Goal: Book appointment/travel/reservation

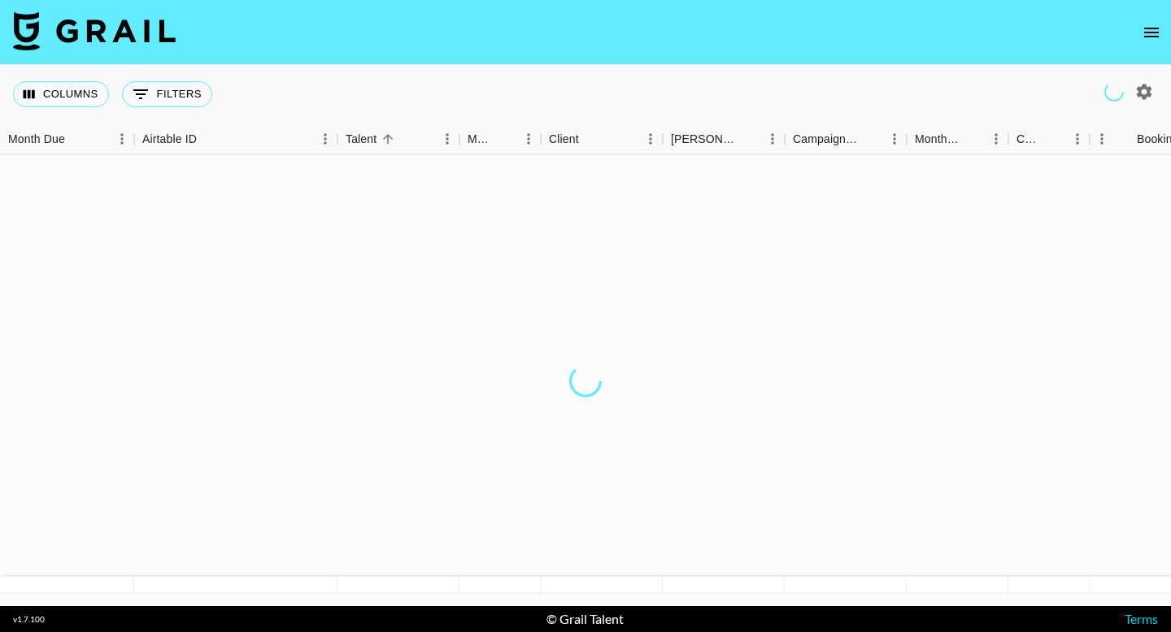
click at [1154, 27] on icon "open drawer" at bounding box center [1151, 33] width 20 height 20
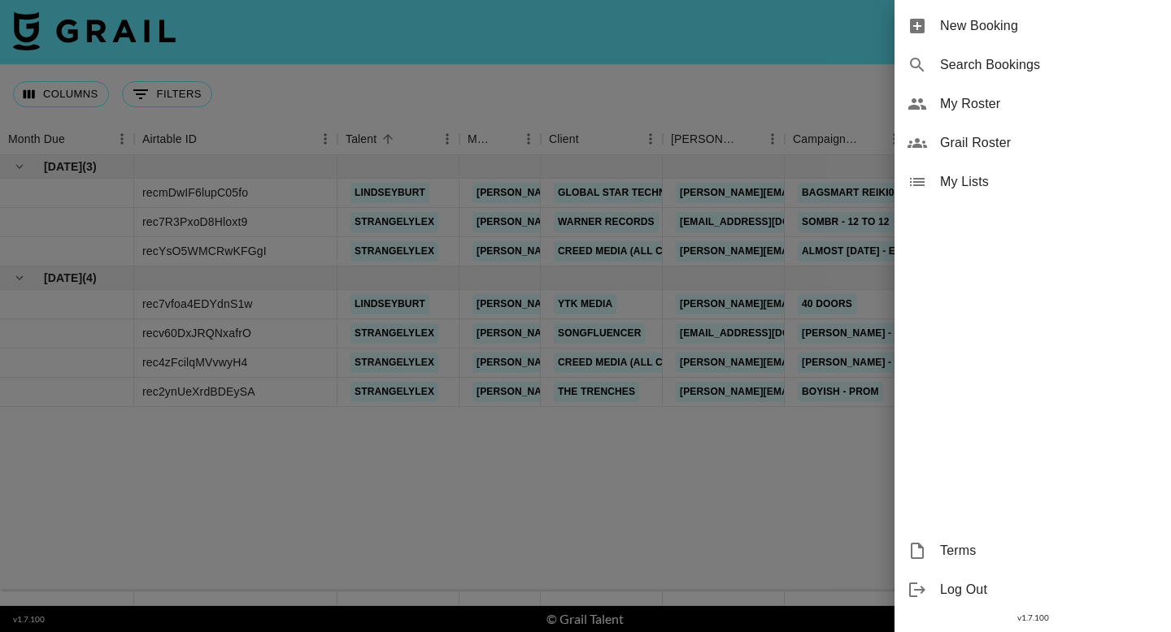
click at [988, 147] on span "Grail Roster" at bounding box center [1049, 143] width 218 height 20
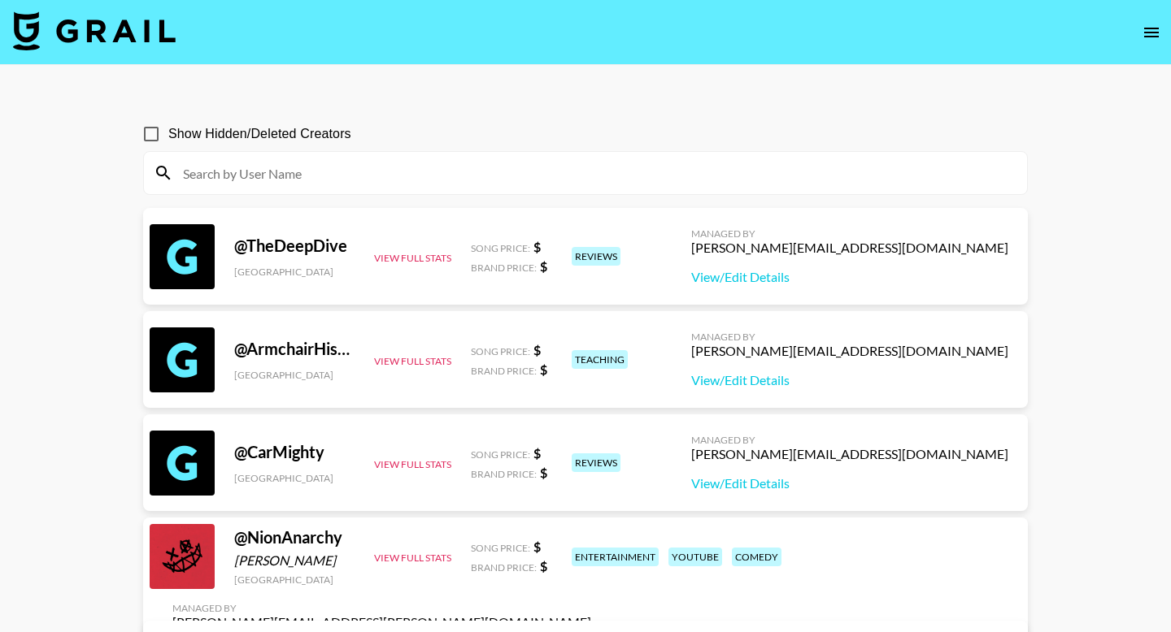
click at [1156, 38] on icon "open drawer" at bounding box center [1151, 33] width 20 height 20
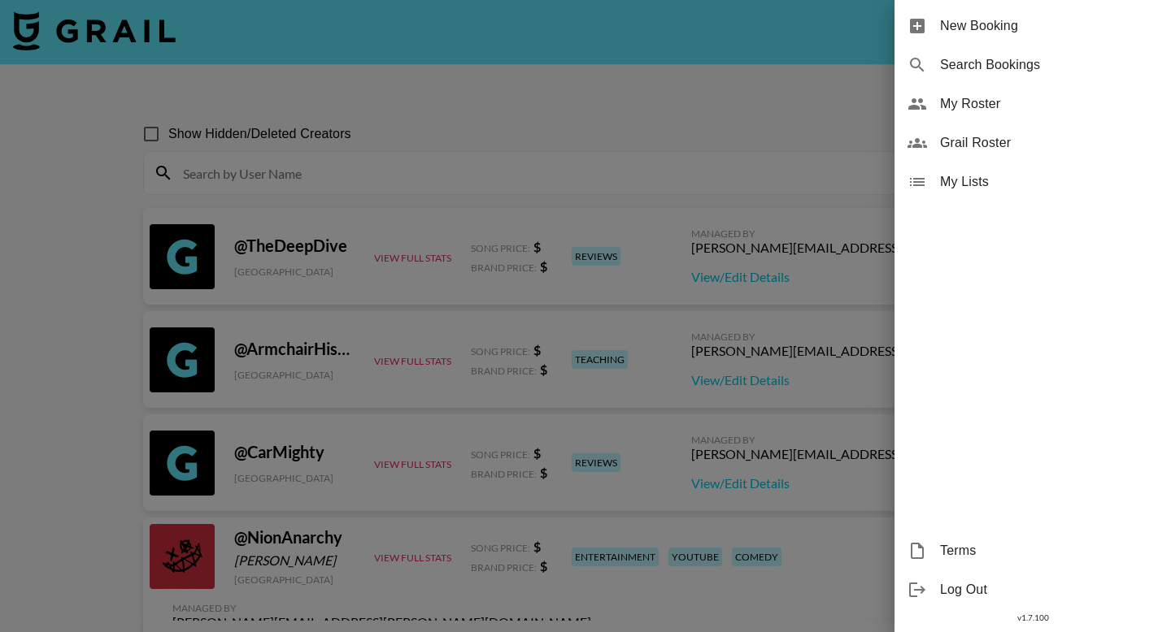
click at [1037, 20] on span "New Booking" at bounding box center [1049, 26] width 218 height 20
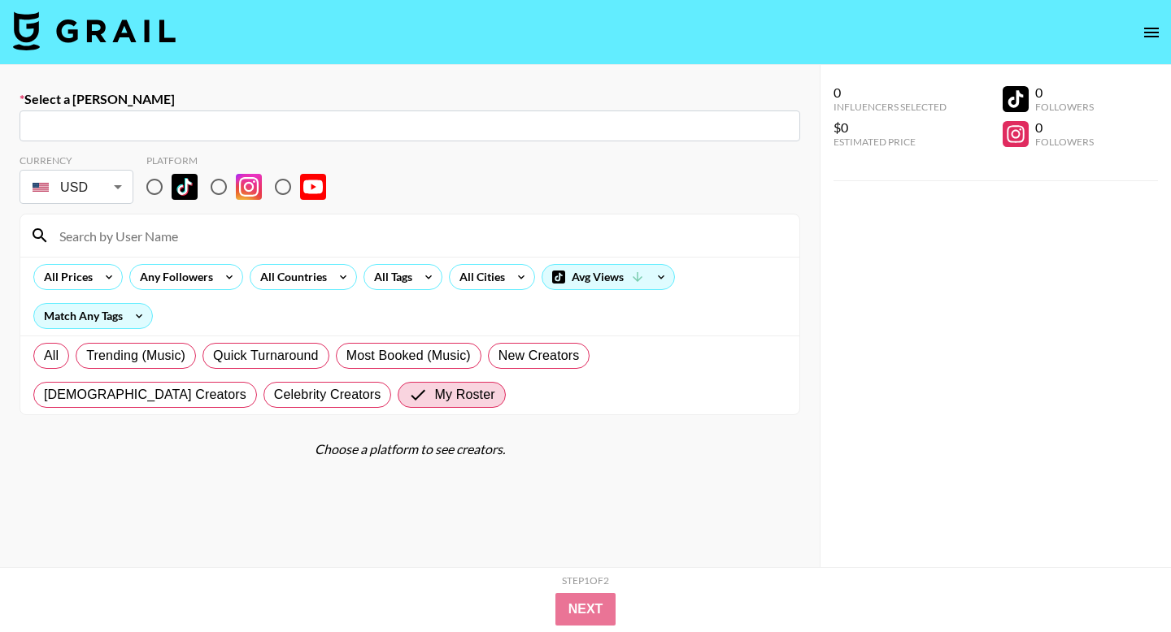
click at [159, 188] on input "radio" at bounding box center [154, 187] width 34 height 34
radio input "true"
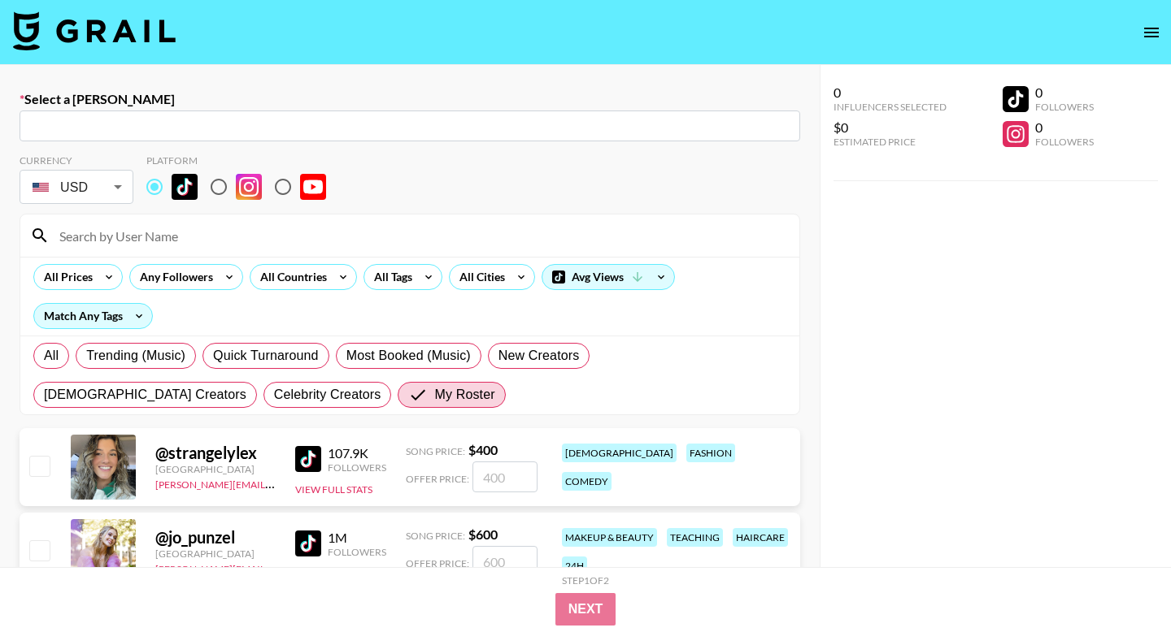
click at [112, 189] on body "Select a Booker ​ Currency USD USD ​ Platform All Prices Any Followers All Coun…" at bounding box center [585, 393] width 1171 height 786
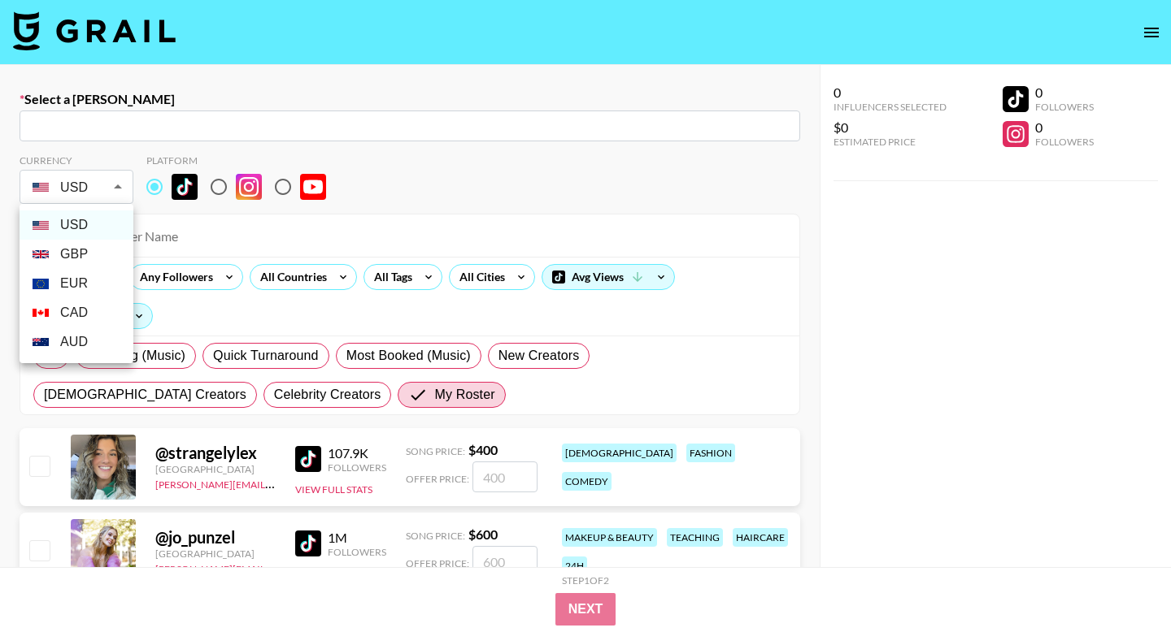
click at [389, 163] on div at bounding box center [585, 316] width 1171 height 632
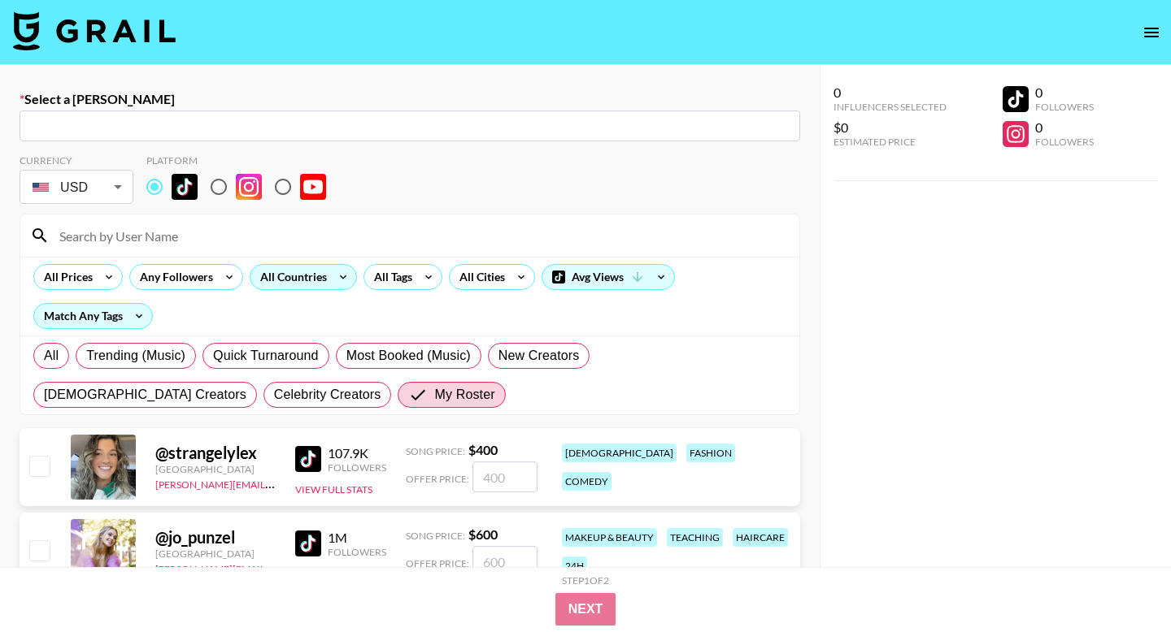
click at [324, 284] on div "All Countries" at bounding box center [290, 277] width 80 height 24
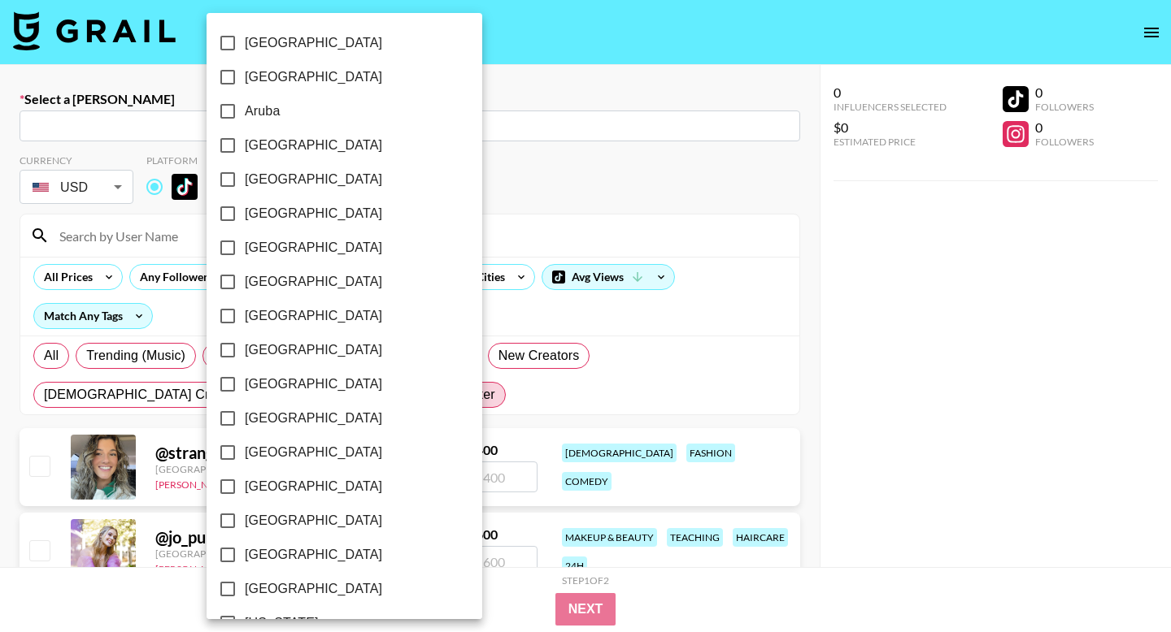
click at [226, 248] on input "Belgium" at bounding box center [228, 248] width 34 height 34
checkbox input "true"
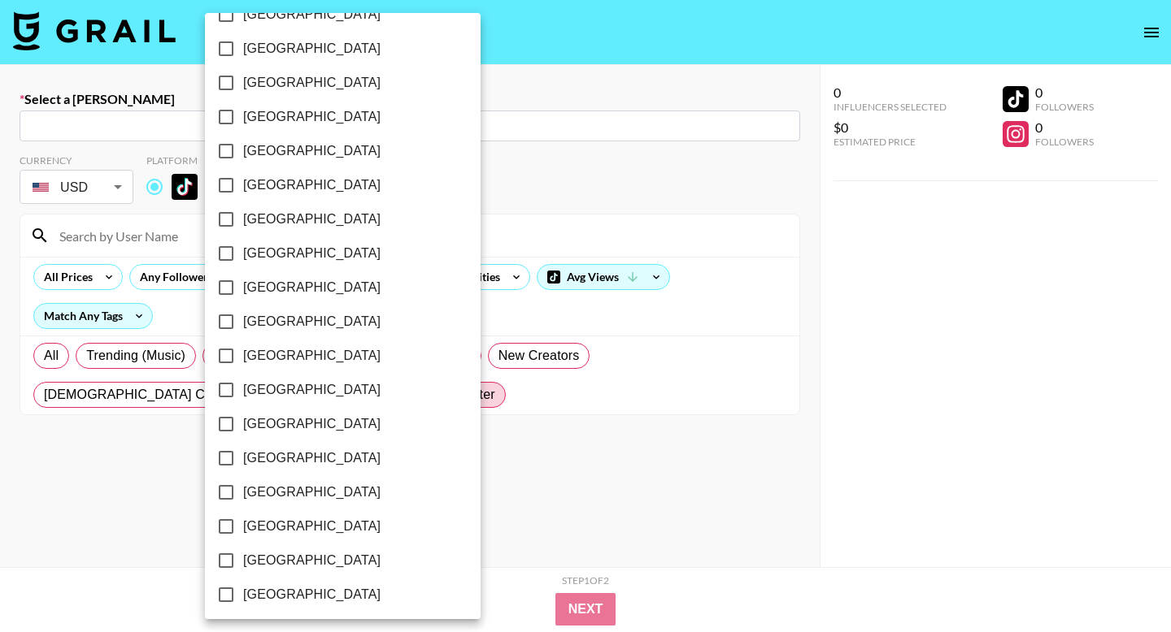
scroll to position [1112, 0]
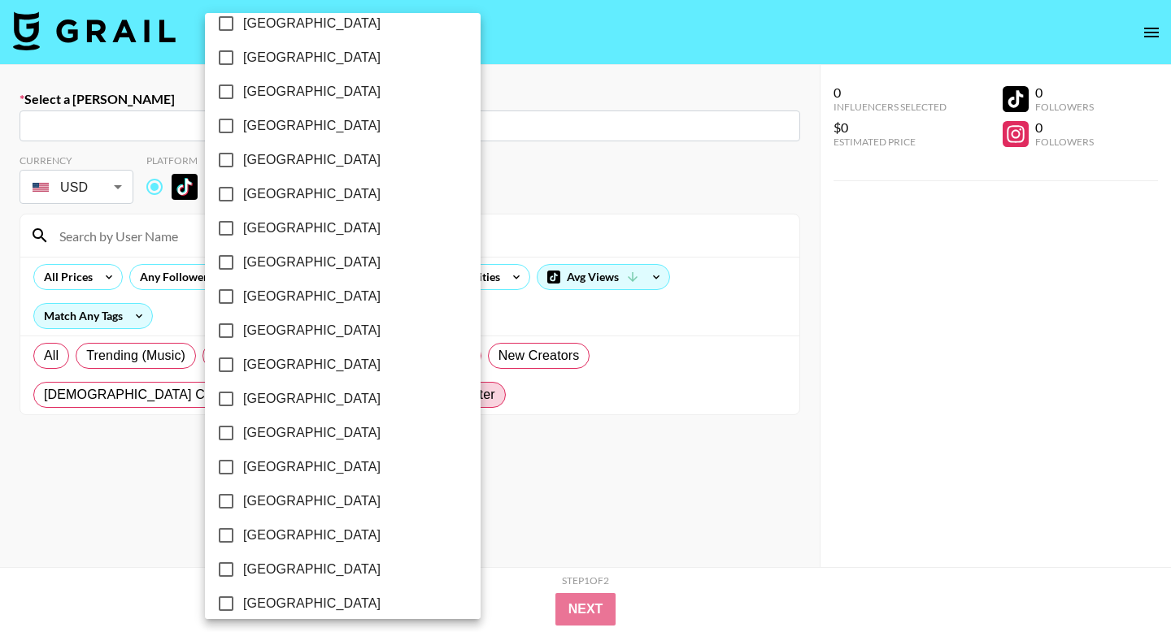
click at [231, 193] on input "Poland" at bounding box center [226, 194] width 34 height 34
checkbox input "true"
click at [547, 173] on div at bounding box center [585, 316] width 1171 height 632
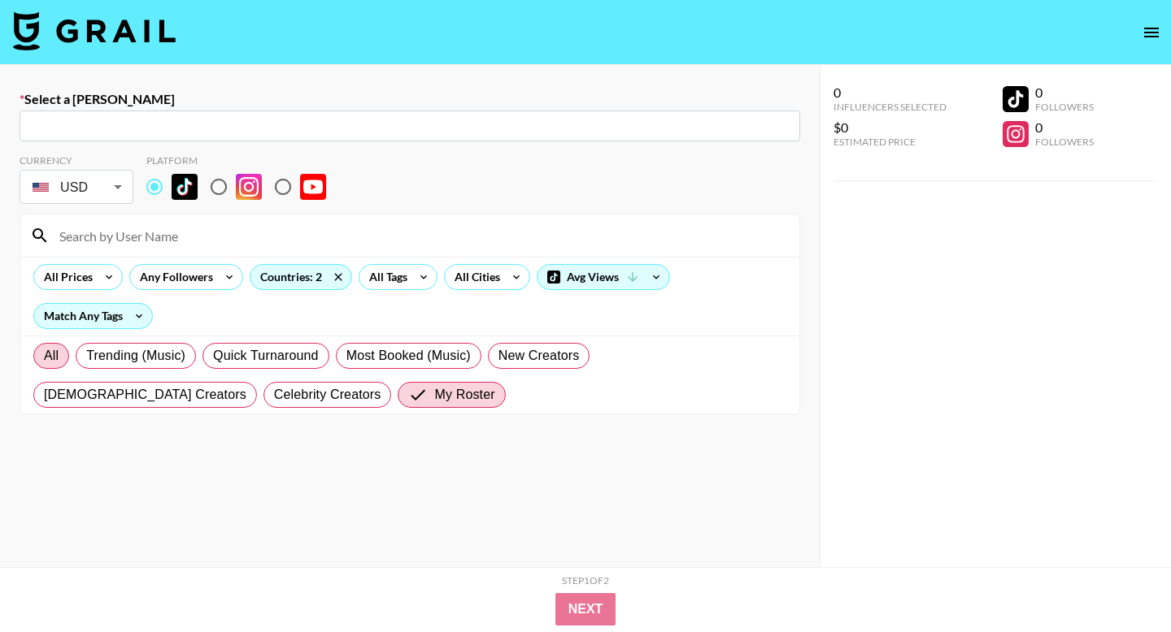
click at [54, 352] on span "All" at bounding box center [51, 356] width 15 height 20
click at [44, 356] on input "All" at bounding box center [44, 356] width 0 height 0
radio input "true"
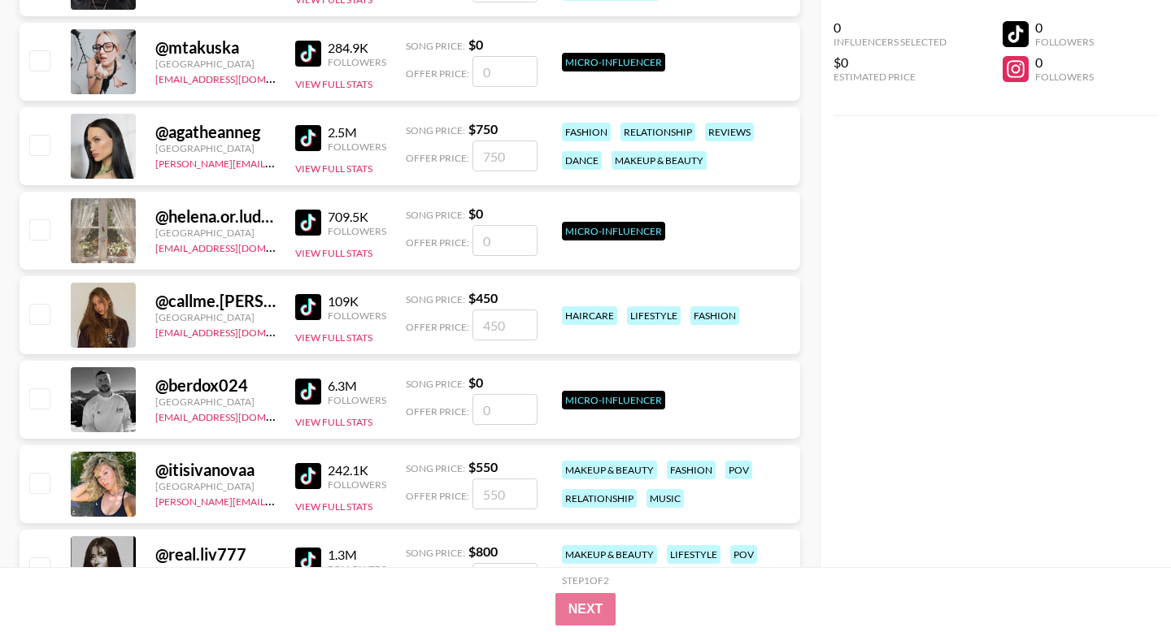
scroll to position [580, 0]
